Goal: Information Seeking & Learning: Learn about a topic

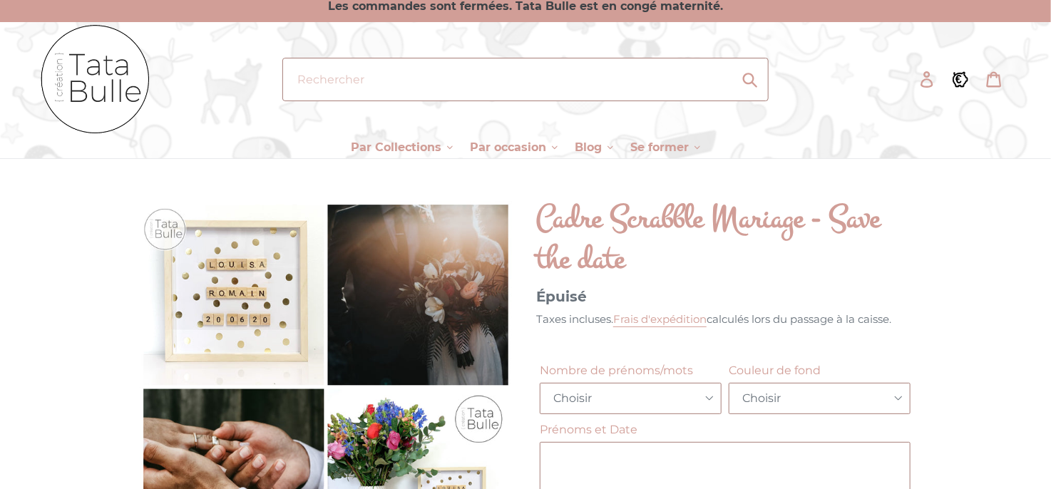
scroll to position [71, 0]
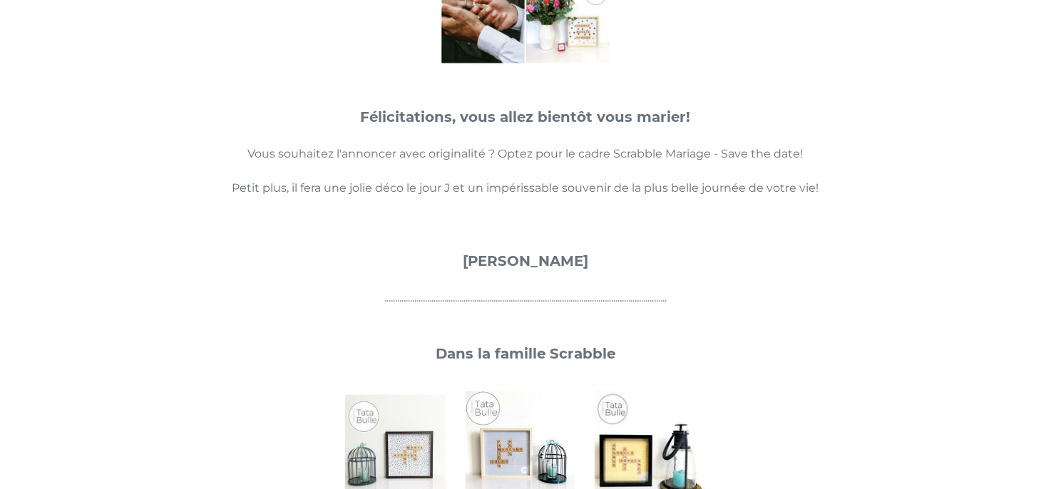
scroll to position [570, 0]
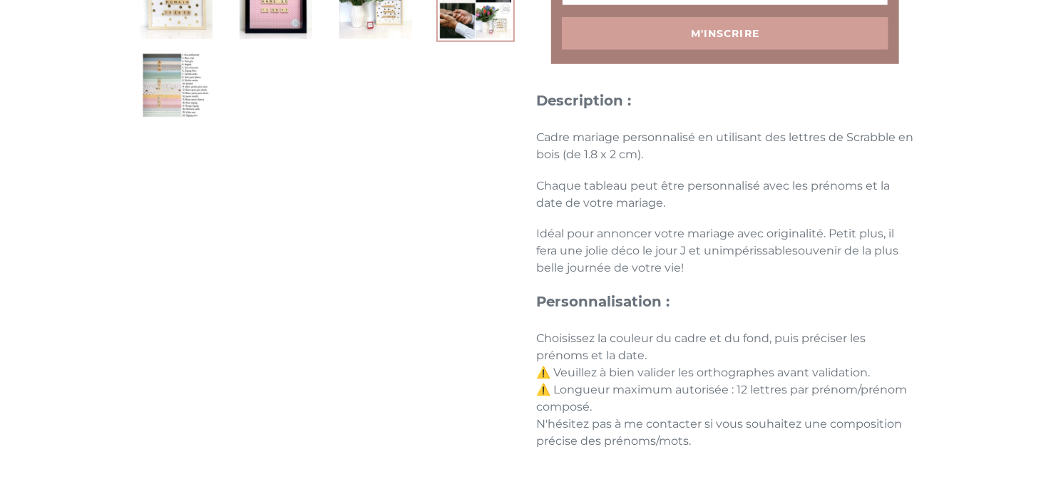
scroll to position [927, 0]
